Goal: Transaction & Acquisition: Purchase product/service

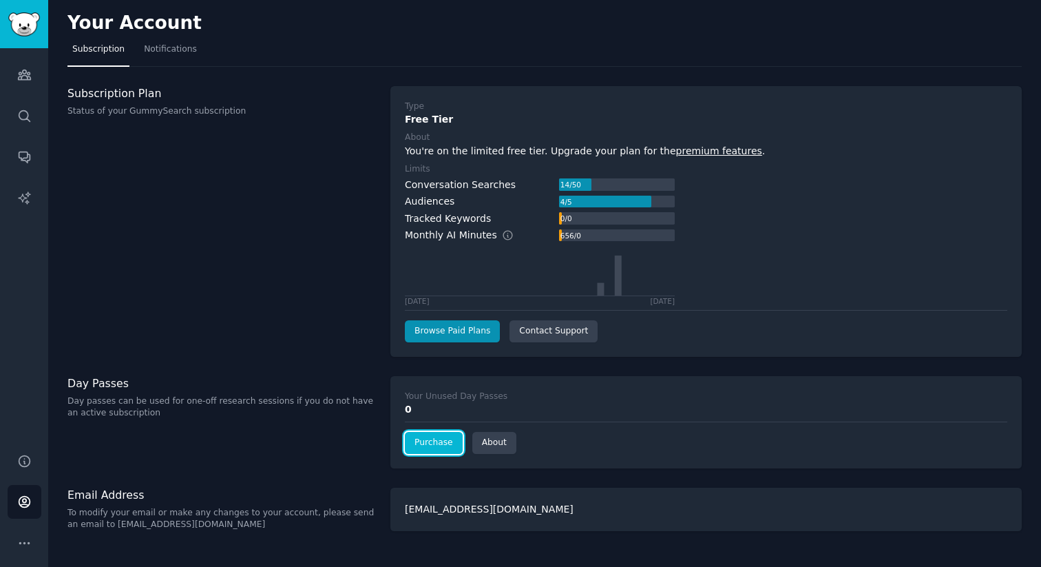
click at [435, 442] on link "Purchase" at bounding box center [434, 443] width 58 height 22
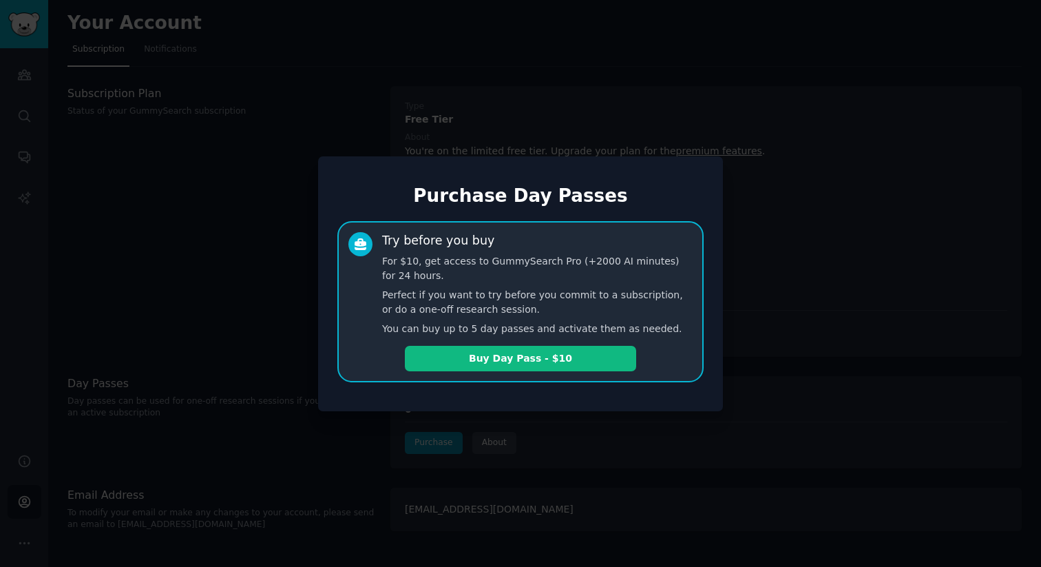
click at [812, 328] on div at bounding box center [520, 283] width 1041 height 567
